Goal: Task Accomplishment & Management: Use online tool/utility

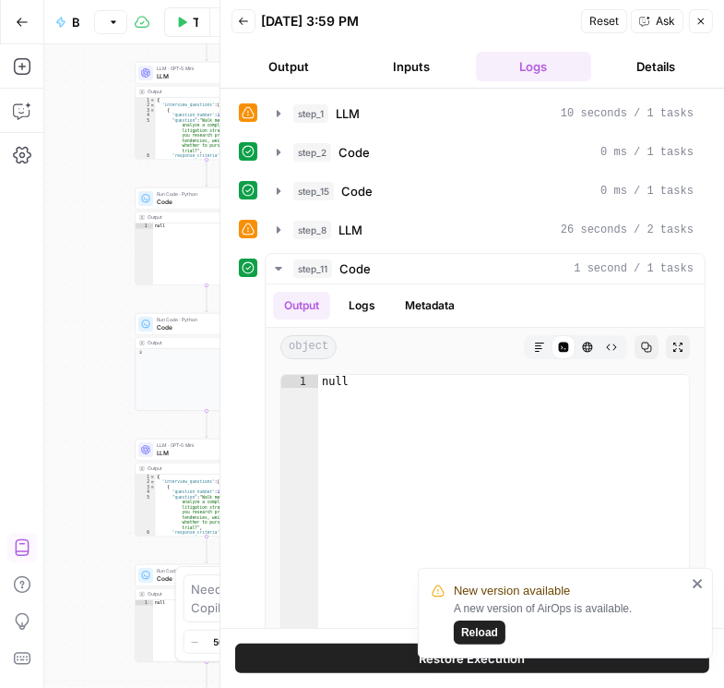
click at [702, 18] on icon "button" at bounding box center [701, 21] width 11 height 11
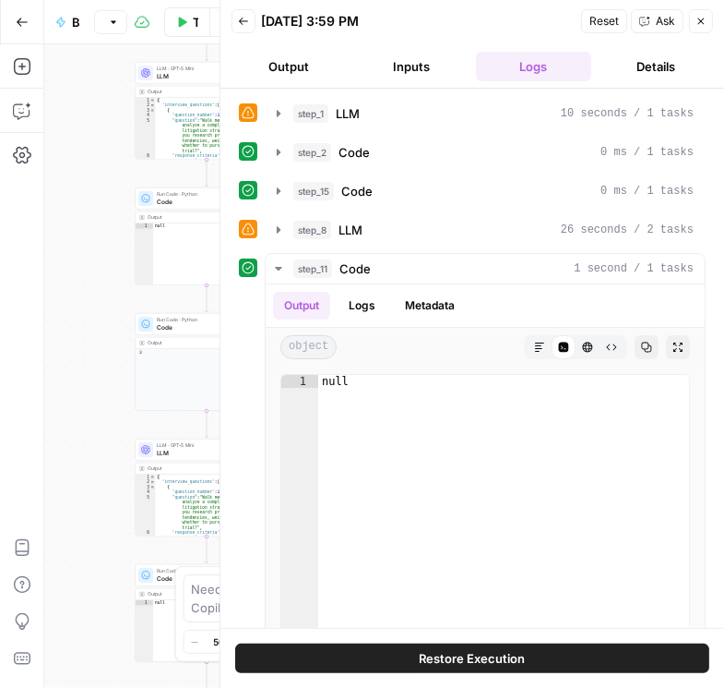
click at [249, 22] on button "Back" at bounding box center [244, 21] width 24 height 24
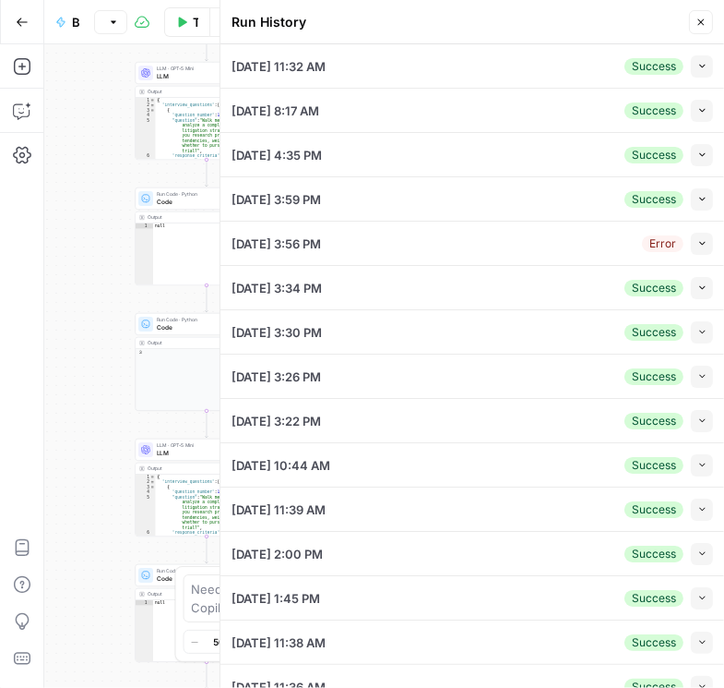
click at [690, 26] on button "Close" at bounding box center [701, 22] width 24 height 24
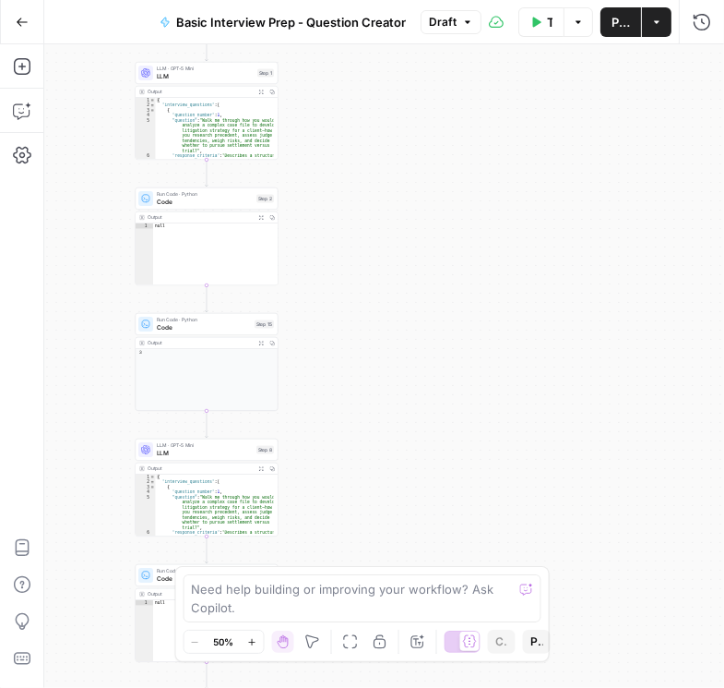
click at [712, 25] on button "Run History" at bounding box center [703, 22] width 30 height 30
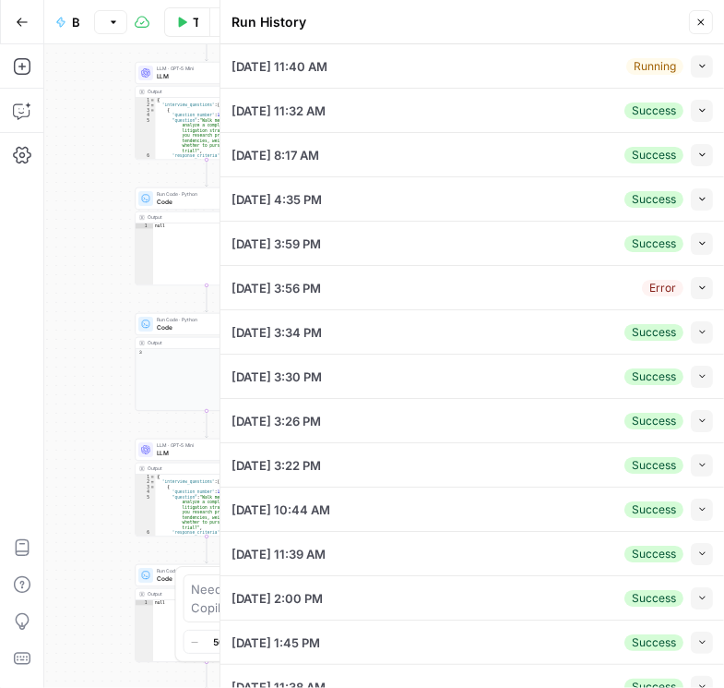
click at [698, 69] on icon "button" at bounding box center [703, 66] width 10 height 10
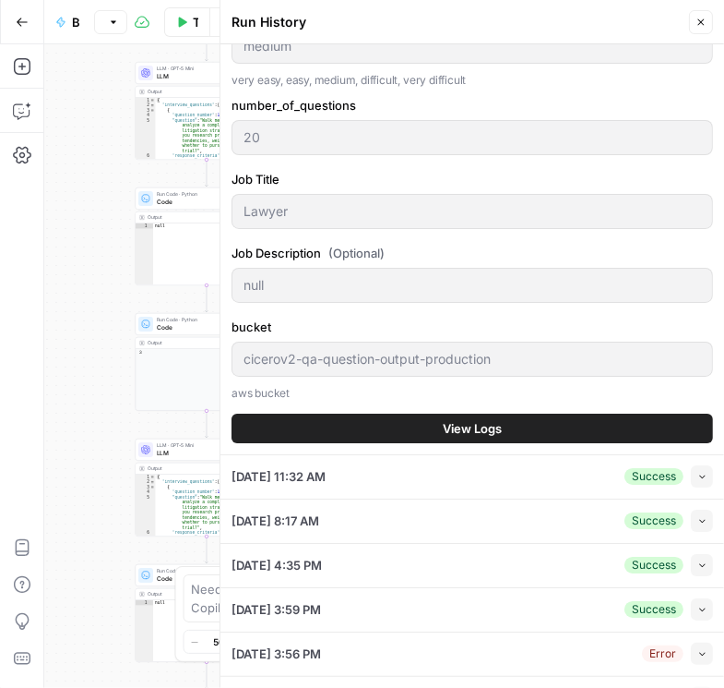
scroll to position [369, 0]
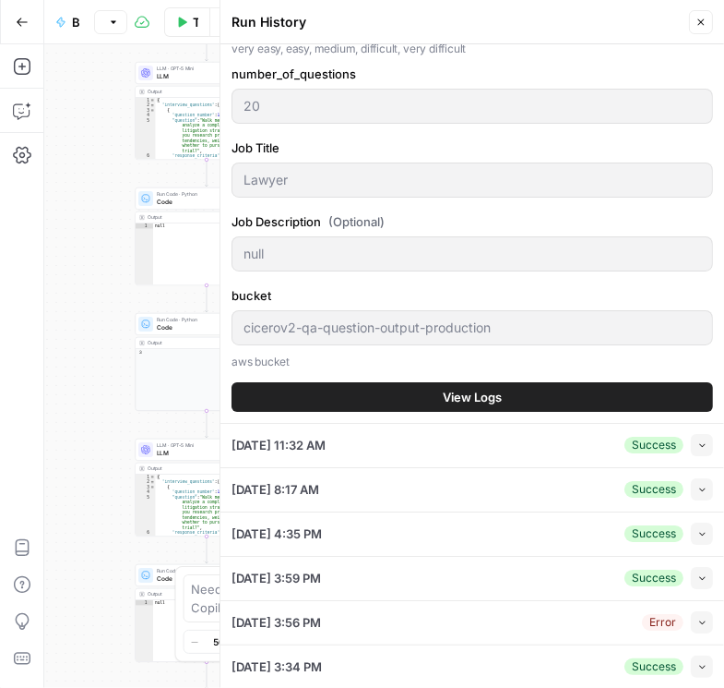
click at [430, 399] on button "View Logs" at bounding box center [473, 397] width 482 height 30
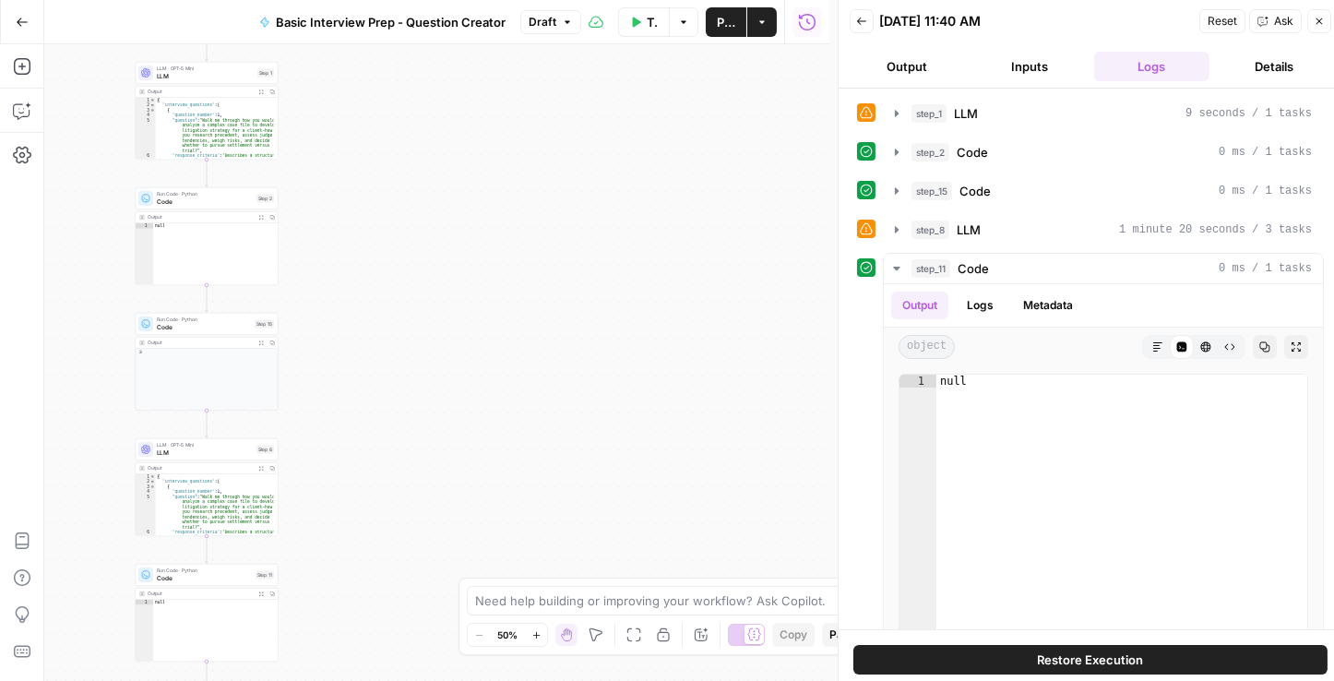
click at [724, 18] on icon "button" at bounding box center [861, 21] width 11 height 11
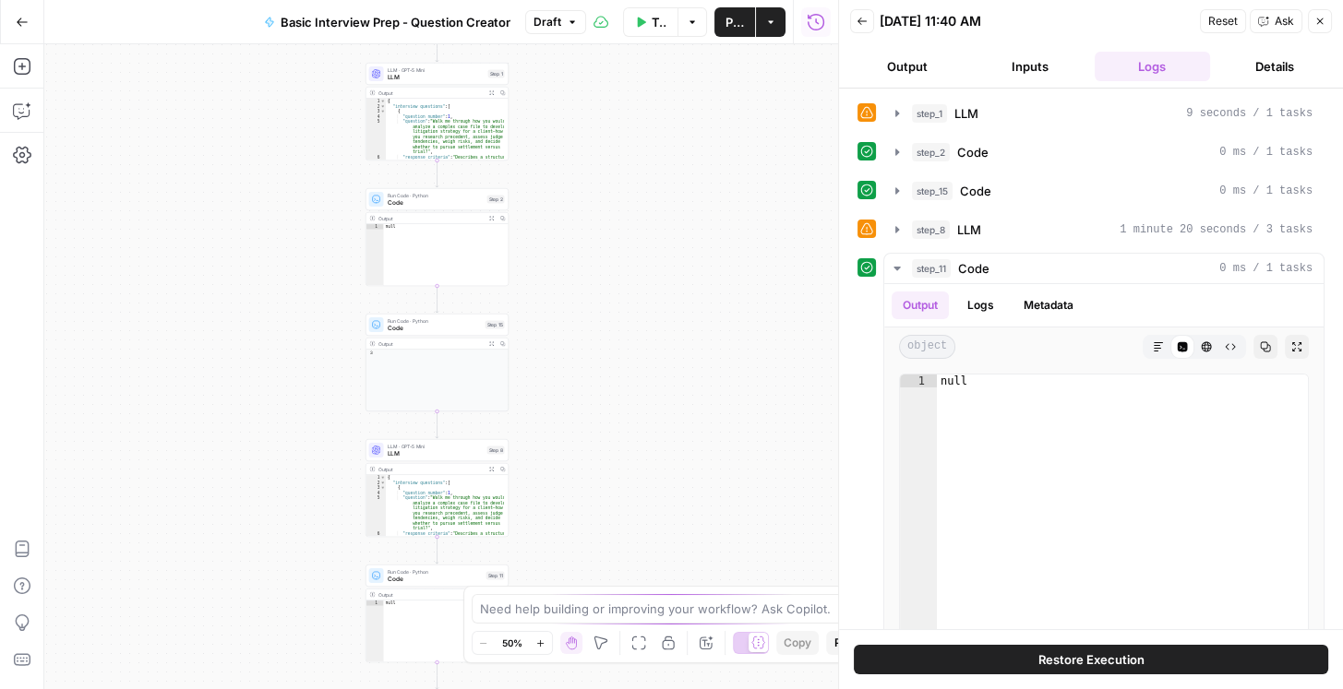
click at [860, 23] on icon "button" at bounding box center [861, 21] width 11 height 11
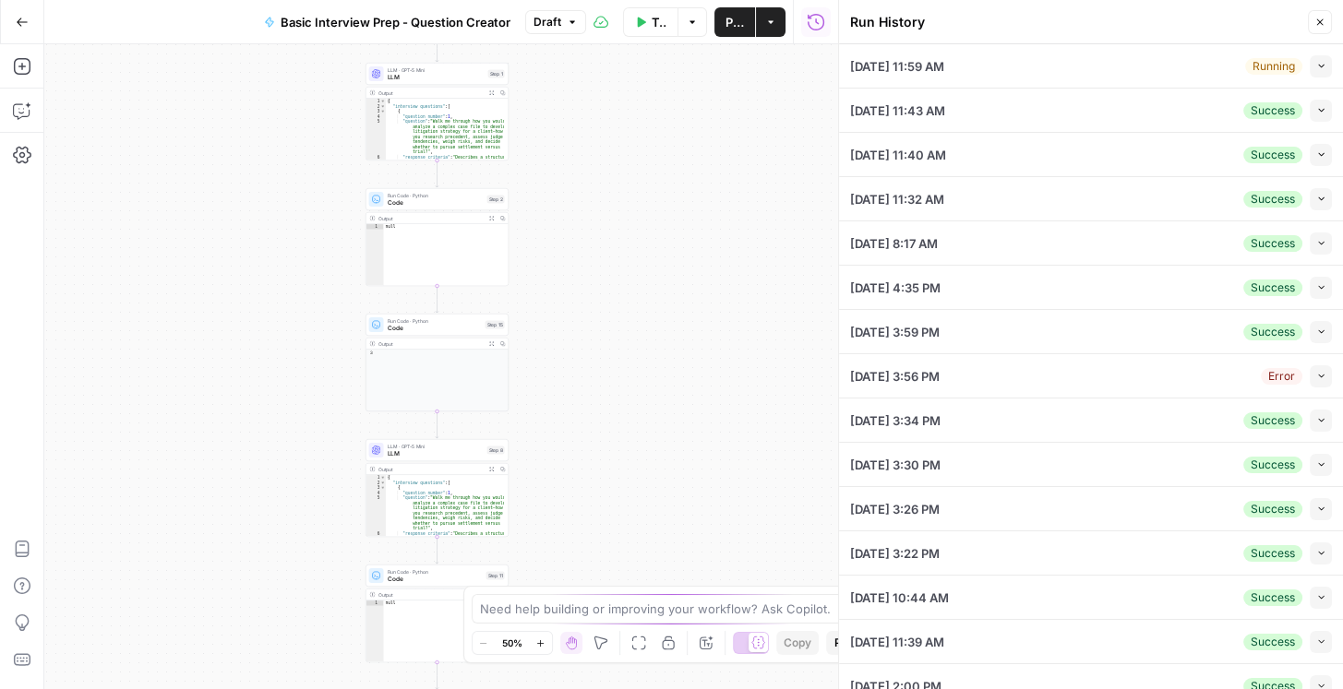
click at [1311, 71] on button "Collapse" at bounding box center [1321, 66] width 22 height 22
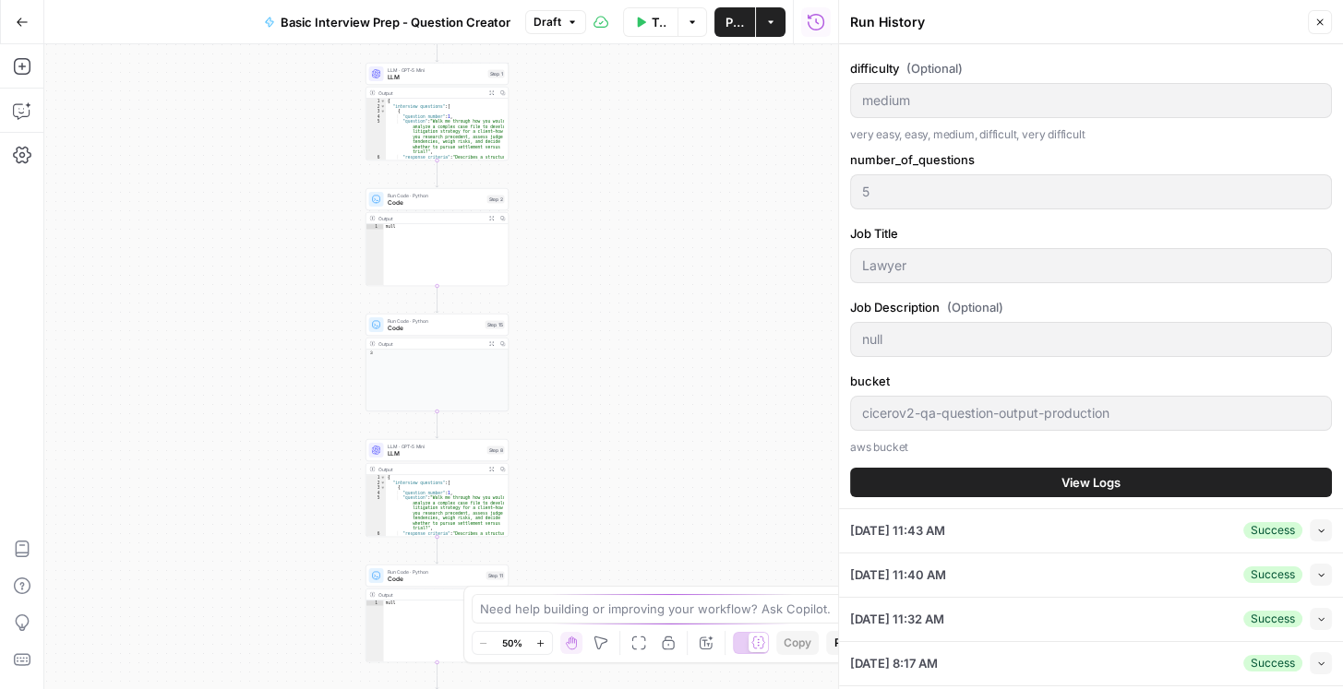
scroll to position [316, 0]
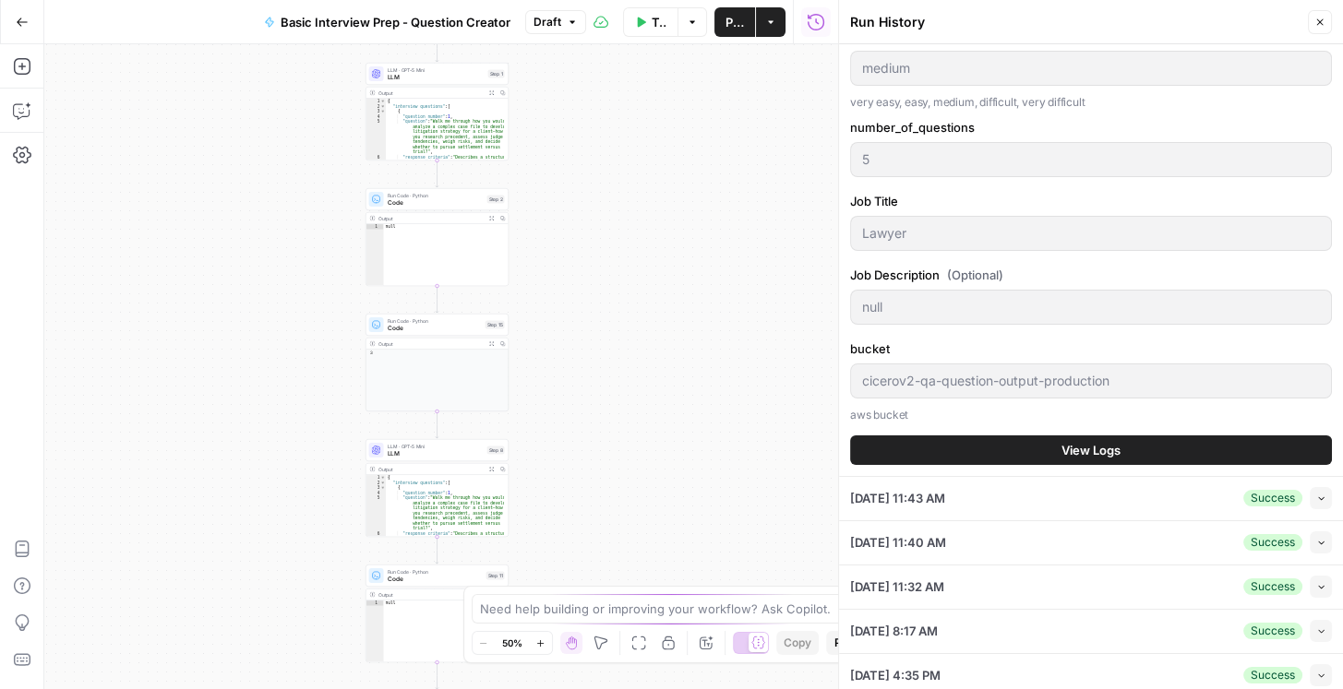
click at [1073, 446] on span "View Logs" at bounding box center [1090, 450] width 59 height 18
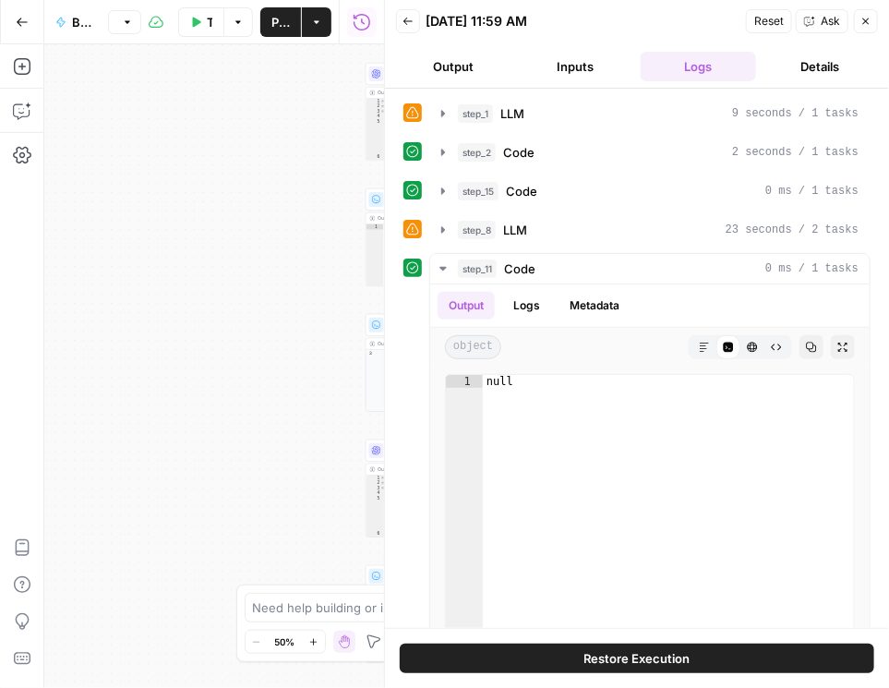
click at [405, 19] on icon "button" at bounding box center [407, 21] width 11 height 11
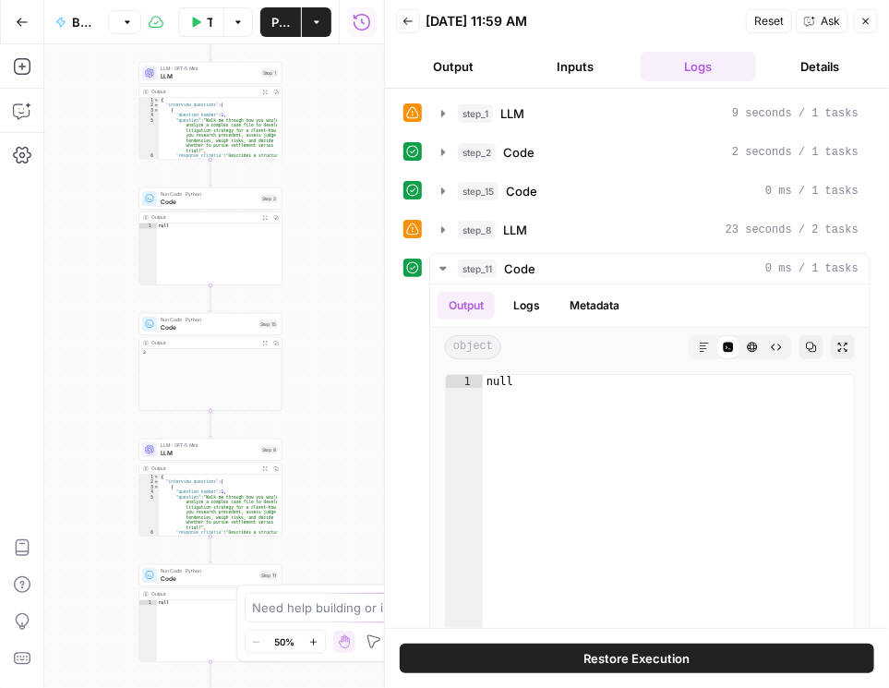
click at [416, 18] on button "Back" at bounding box center [408, 21] width 24 height 24
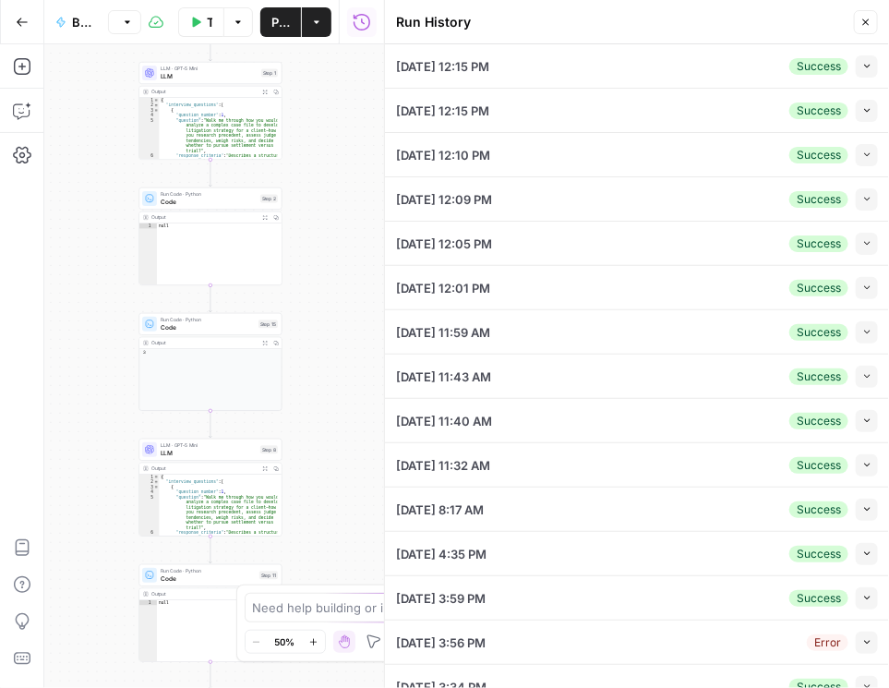
click at [862, 68] on icon "button" at bounding box center [867, 66] width 10 height 10
